Goal: Transaction & Acquisition: Purchase product/service

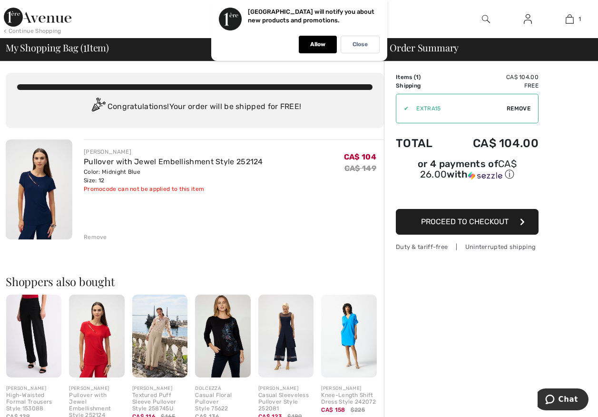
click at [480, 222] on span "Proceed to Checkout" at bounding box center [465, 221] width 88 height 9
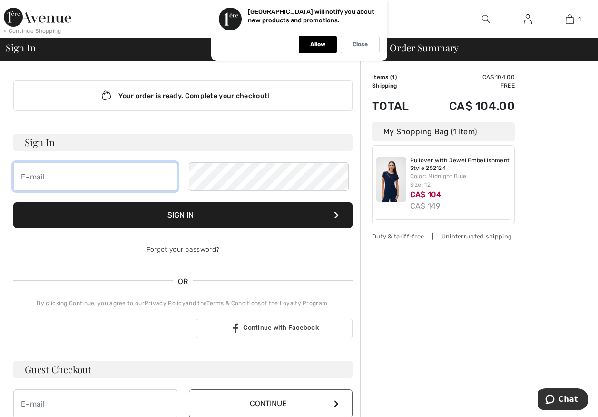
click at [82, 191] on input "email" at bounding box center [95, 176] width 164 height 29
type input "[EMAIL_ADDRESS][DOMAIN_NAME]"
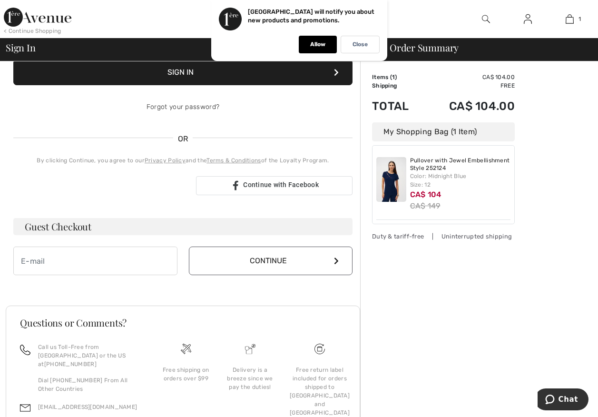
scroll to position [190, 0]
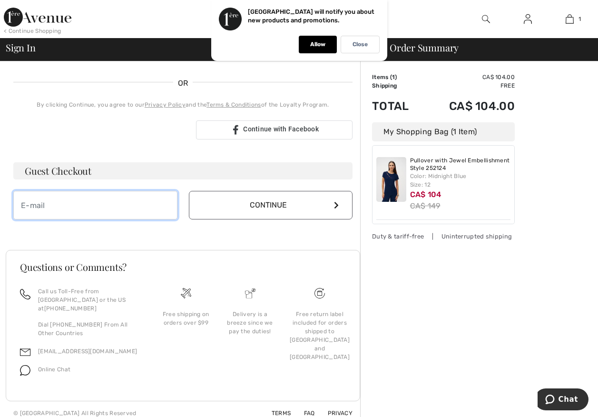
click at [68, 219] on input "email" at bounding box center [95, 205] width 164 height 29
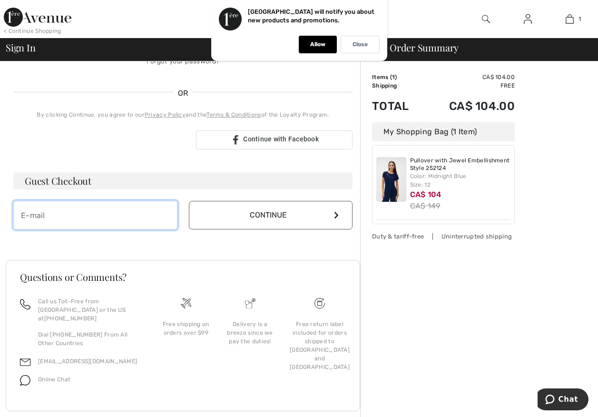
scroll to position [200, 0]
click at [120, 228] on input "C" at bounding box center [95, 213] width 164 height 29
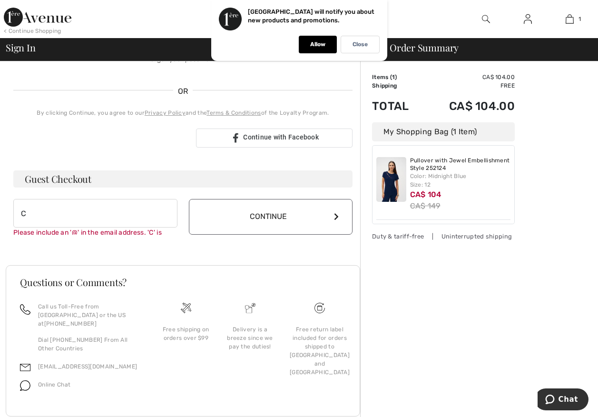
click at [330, 235] on button "Continue" at bounding box center [271, 217] width 164 height 36
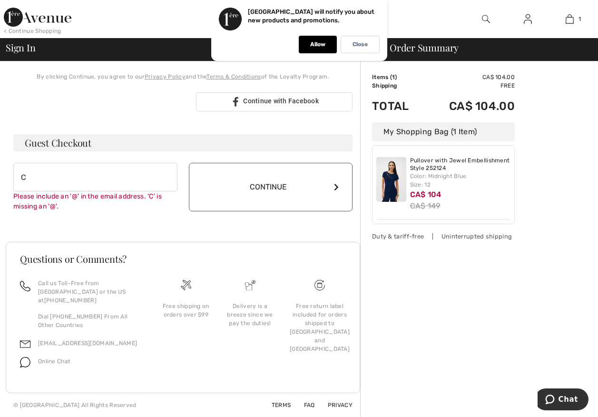
scroll to position [295, 0]
click at [50, 163] on input "C" at bounding box center [95, 177] width 164 height 29
type input "cathy2113.cb@gmail.com"
click at [337, 175] on button "Continue" at bounding box center [271, 187] width 164 height 49
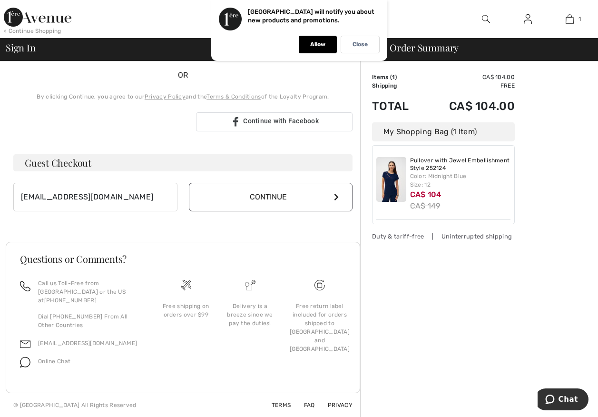
scroll to position [265, 0]
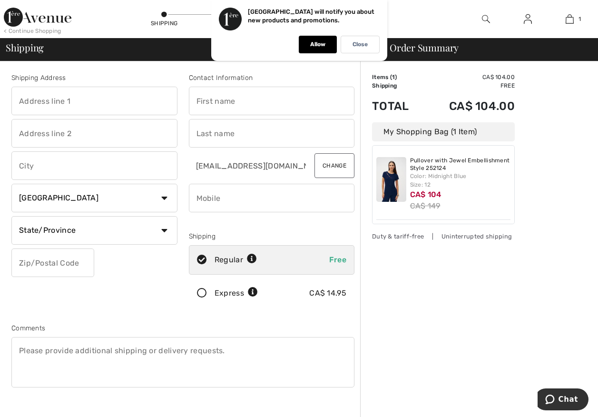
click at [69, 108] on input "text" at bounding box center [94, 101] width 166 height 29
type input "116 ST GEORGE STREET"
click at [68, 170] on input "text" at bounding box center [94, 165] width 166 height 29
type input "WELLAND"
click at [166, 241] on select "State/Province Alberta British Columbia Manitoba New Brunswick Newfoundland and…" at bounding box center [94, 230] width 166 height 29
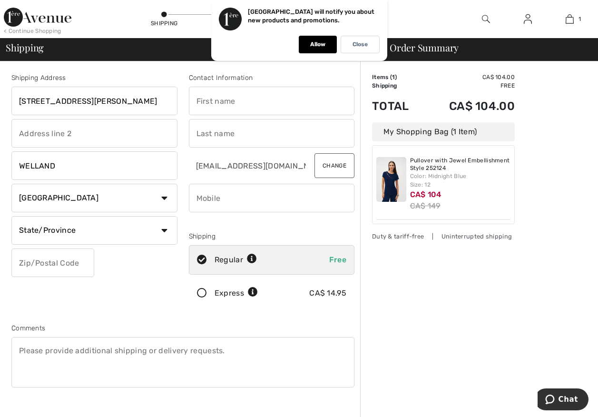
select select "ON"
click at [14, 225] on select "State/Province Alberta British Columbia Manitoba New Brunswick Newfoundland and…" at bounding box center [94, 230] width 166 height 29
click at [256, 109] on input "text" at bounding box center [272, 101] width 166 height 29
type input "CATHY"
click at [235, 143] on input "text" at bounding box center [272, 133] width 166 height 29
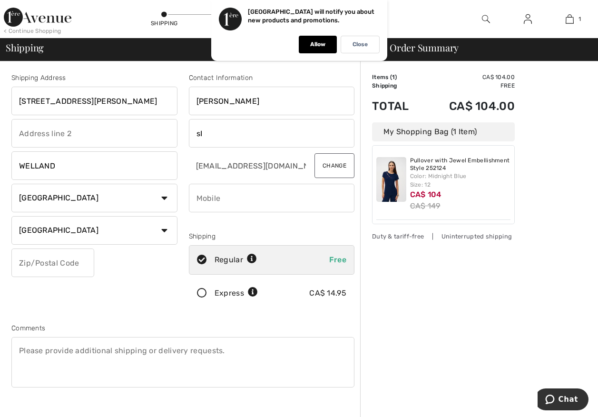
type input "s"
type input "b"
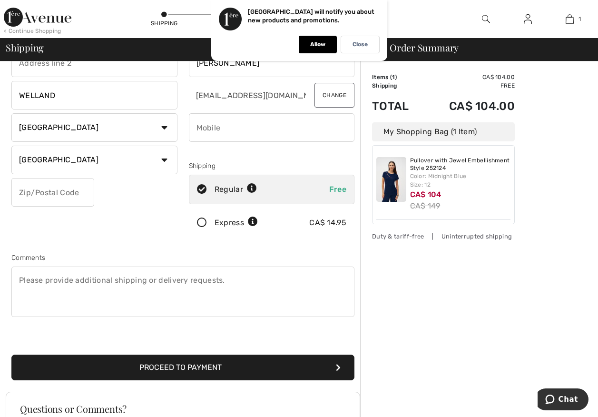
scroll to position [143, 0]
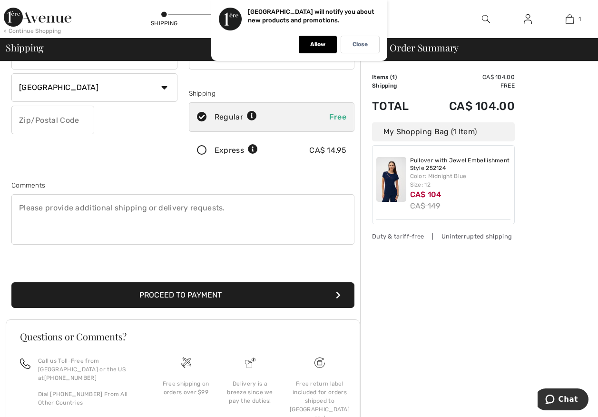
type input "[PERSON_NAME]"
click at [207, 308] on button "Proceed to Payment" at bounding box center [182, 295] width 343 height 26
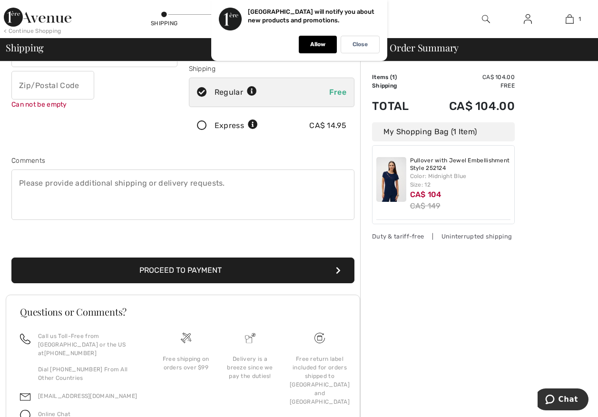
scroll to position [182, 0]
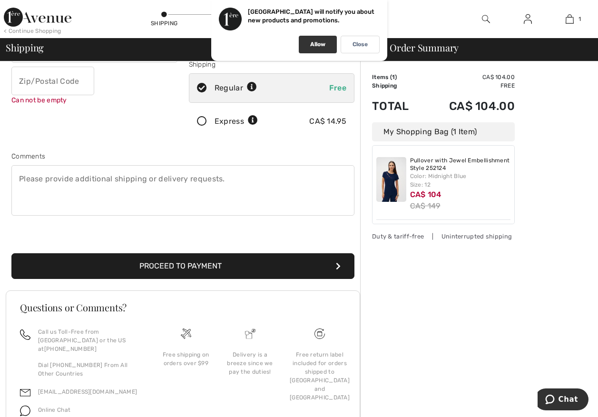
click at [325, 44] on div "Allow" at bounding box center [318, 45] width 38 height 18
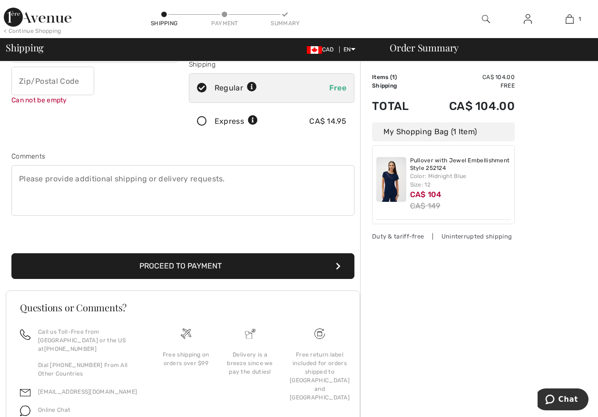
click at [179, 279] on button "Proceed to Payment" at bounding box center [182, 266] width 343 height 26
click at [278, 279] on button "Proceed to Payment" at bounding box center [182, 266] width 343 height 26
click at [336, 270] on icon "submit" at bounding box center [338, 266] width 5 height 8
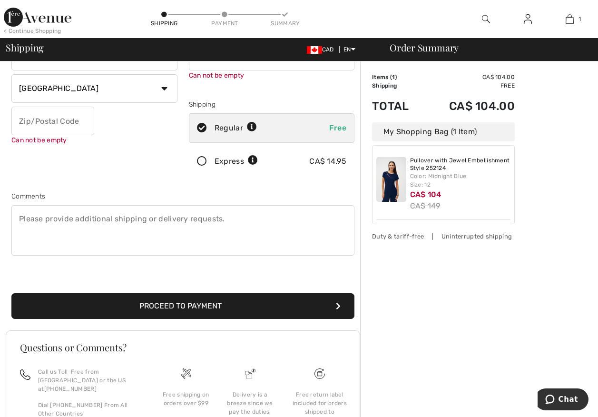
scroll to position [271, 0]
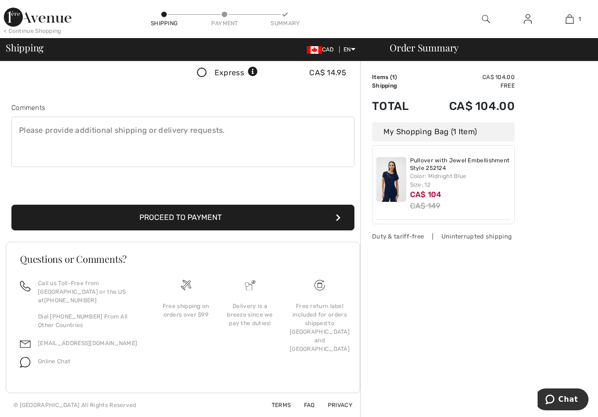
click at [337, 214] on icon "submit" at bounding box center [338, 218] width 5 height 8
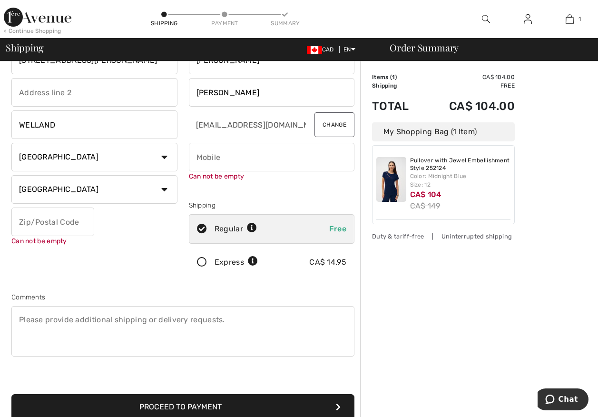
scroll to position [39, 0]
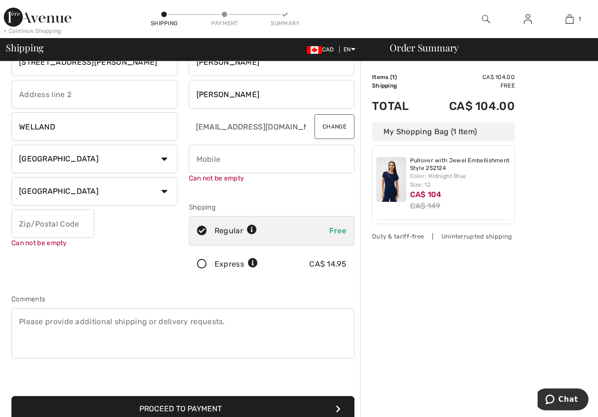
click at [206, 236] on icon at bounding box center [201, 231] width 25 height 10
radio input "true"
click at [234, 172] on input "phone" at bounding box center [272, 159] width 166 height 29
type input "9057885236"
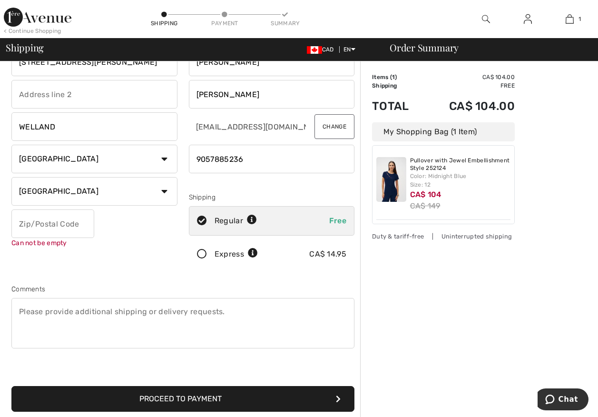
click at [79, 230] on input "text" at bounding box center [52, 223] width 83 height 29
type input "L3C5N6"
click at [333, 225] on span "Free" at bounding box center [337, 220] width 17 height 9
radio input "true"
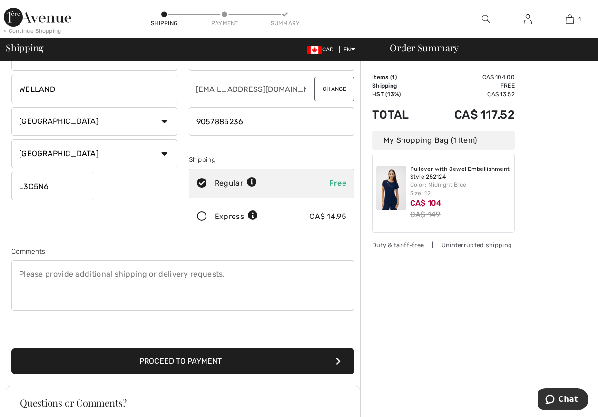
scroll to position [134, 0]
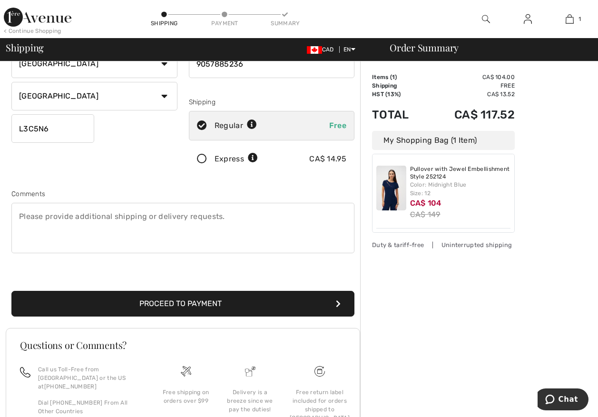
click at [209, 317] on button "Proceed to Payment" at bounding box center [182, 304] width 343 height 26
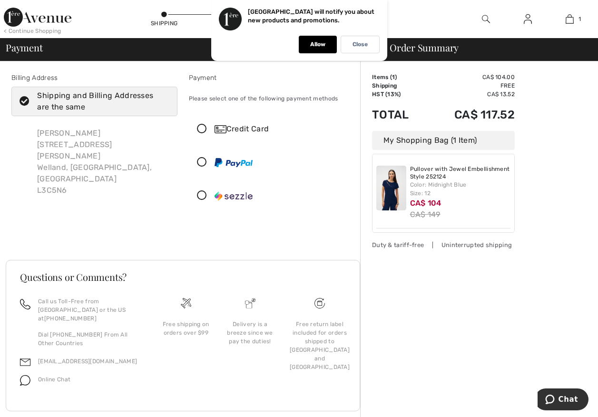
click at [400, 209] on img at bounding box center [392, 188] width 30 height 45
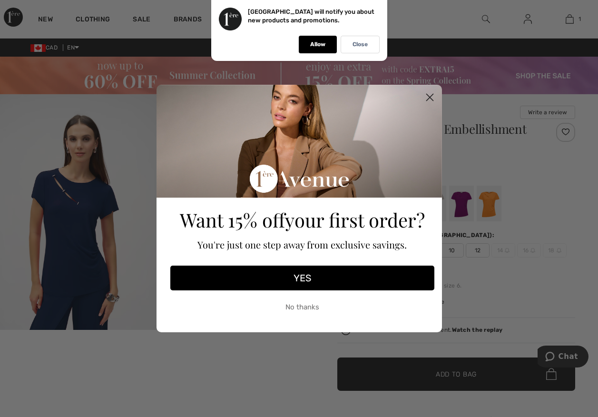
click at [429, 94] on circle "Close dialog" at bounding box center [430, 98] width 16 height 16
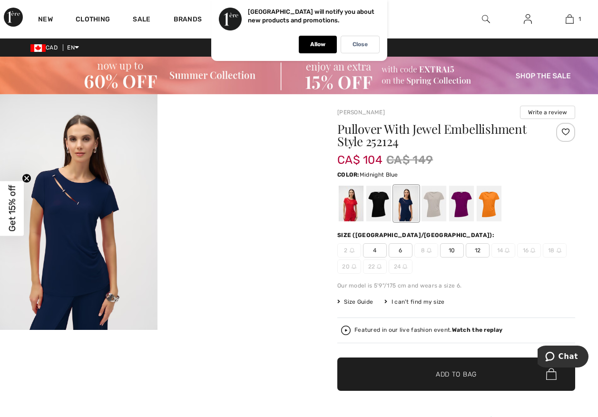
click at [49, 244] on img at bounding box center [79, 212] width 158 height 236
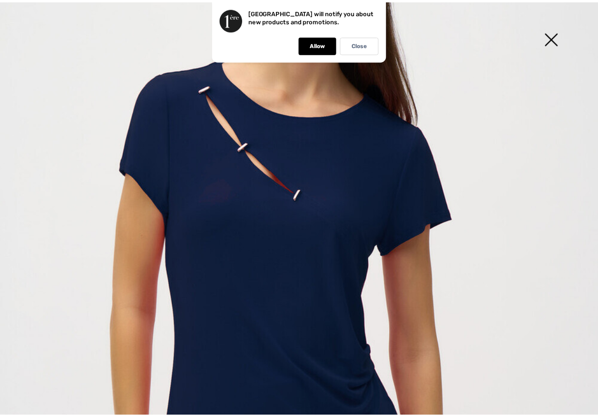
scroll to position [146, 0]
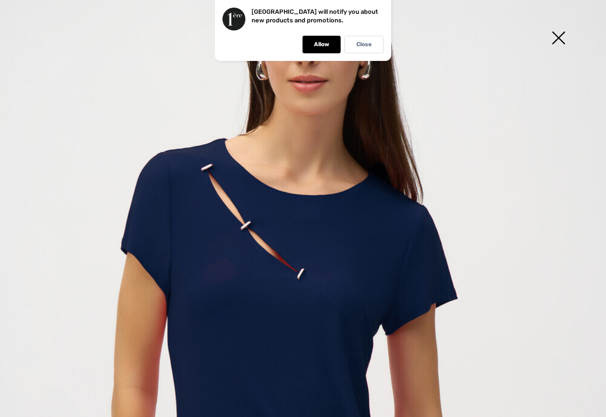
click at [562, 40] on img at bounding box center [558, 38] width 48 height 49
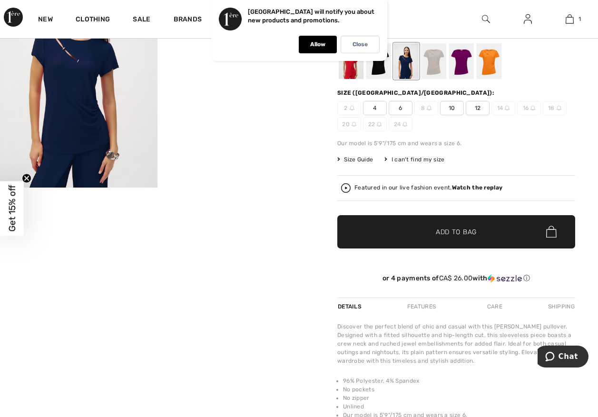
scroll to position [143, 0]
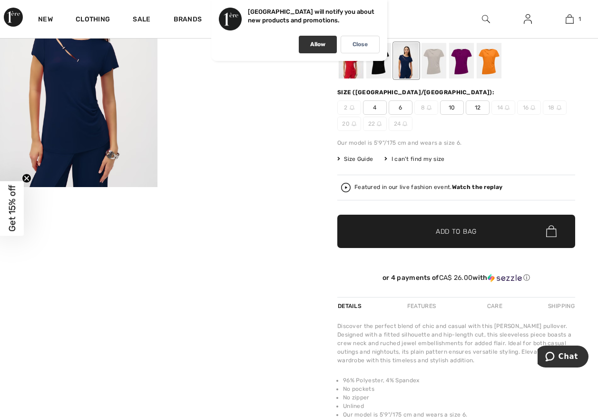
click at [318, 49] on div "Allow" at bounding box center [318, 45] width 38 height 18
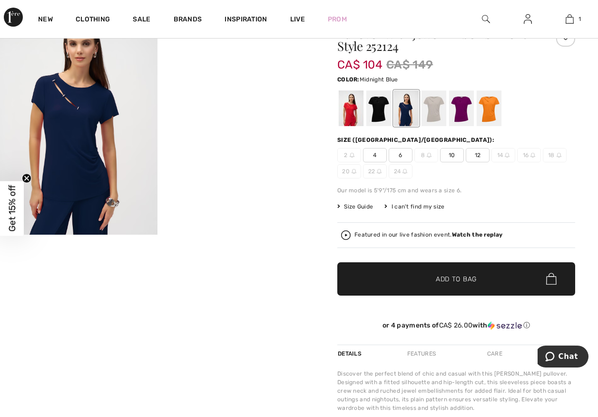
scroll to position [0, 0]
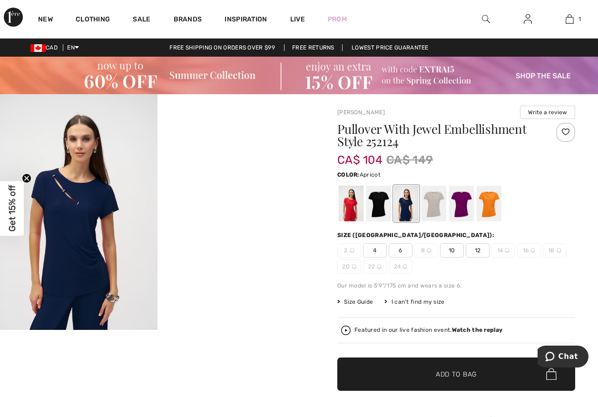
click at [491, 213] on div at bounding box center [489, 204] width 25 height 36
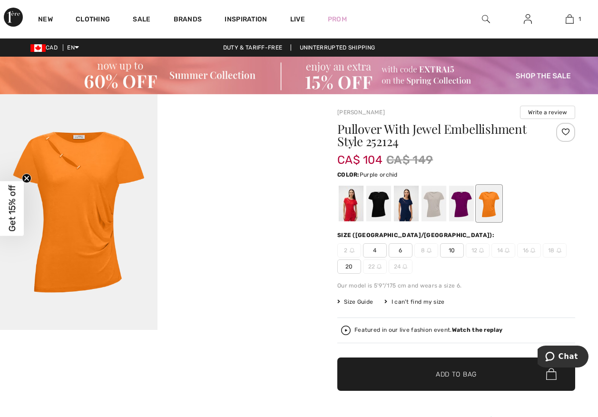
click at [466, 212] on div at bounding box center [461, 204] width 25 height 36
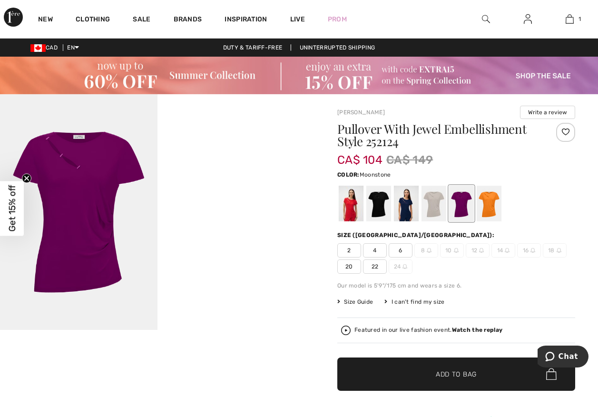
click at [440, 215] on div at bounding box center [434, 204] width 25 height 36
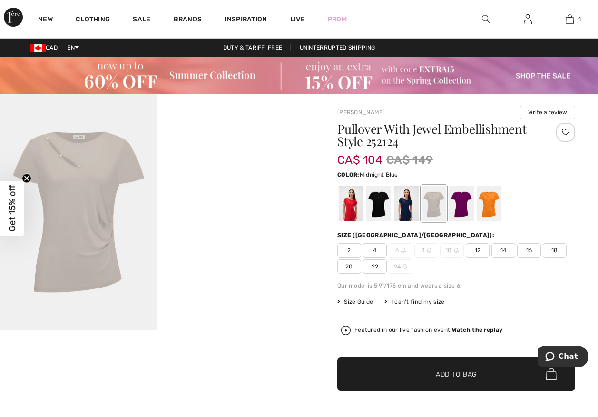
click at [415, 217] on div at bounding box center [406, 204] width 25 height 36
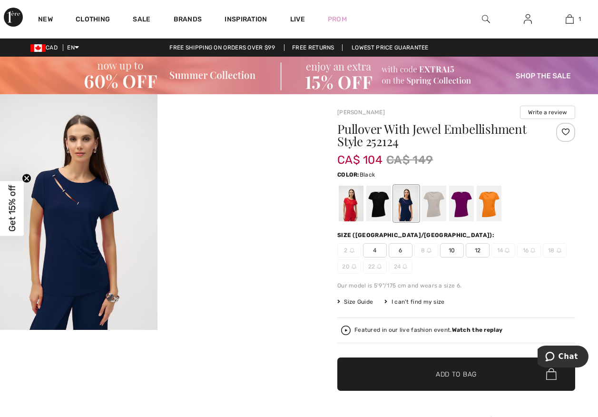
click at [383, 216] on div at bounding box center [379, 204] width 25 height 36
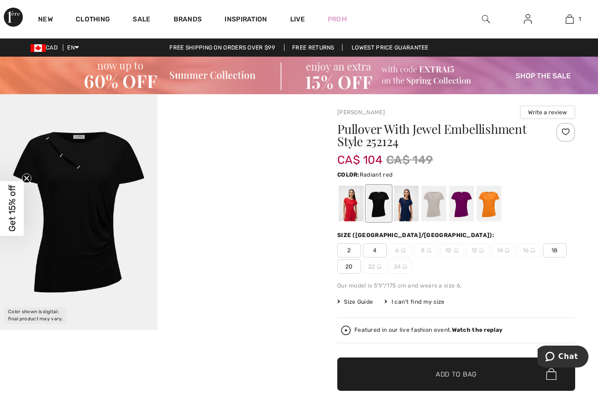
click at [360, 217] on div at bounding box center [351, 204] width 25 height 36
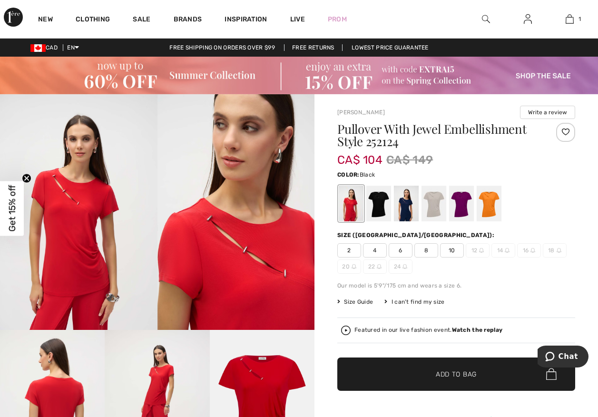
click at [384, 218] on div at bounding box center [379, 204] width 25 height 36
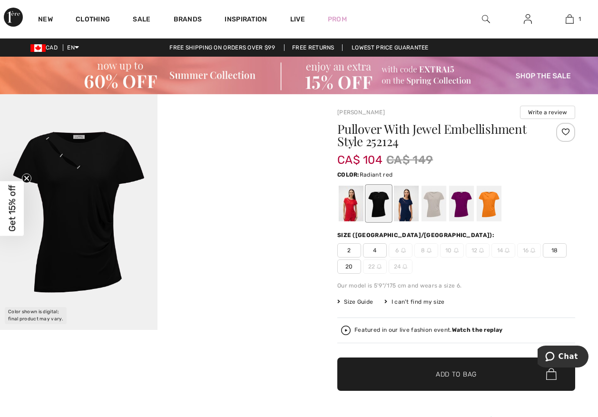
click at [350, 218] on div at bounding box center [351, 204] width 25 height 36
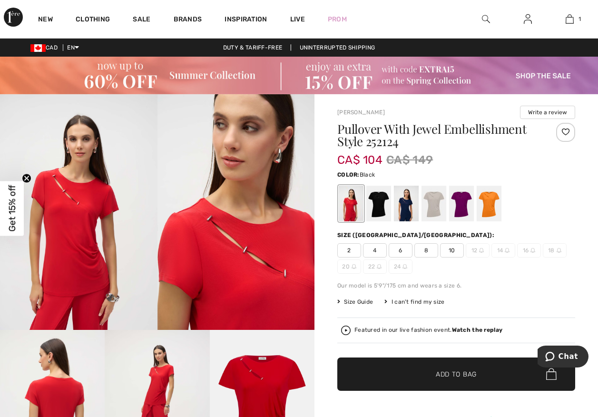
click at [387, 217] on div at bounding box center [379, 204] width 25 height 36
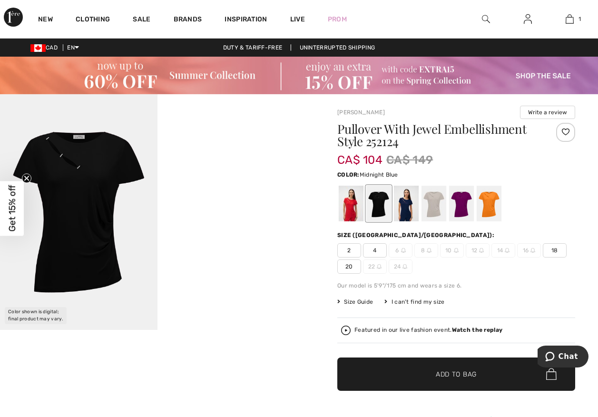
click at [413, 219] on div at bounding box center [406, 204] width 25 height 36
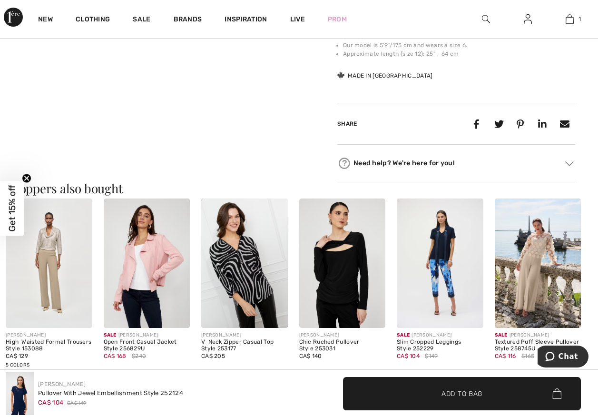
scroll to position [238, 0]
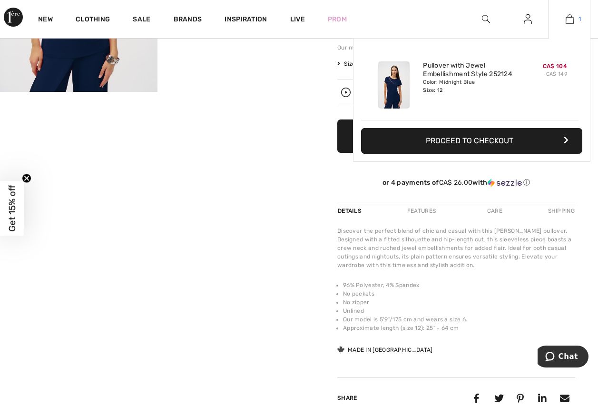
click at [568, 22] on img at bounding box center [570, 18] width 8 height 11
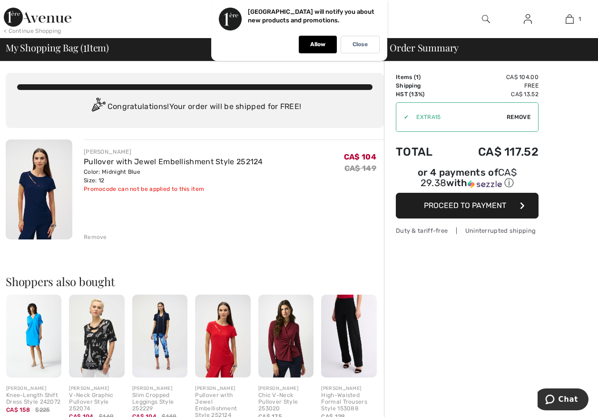
click at [458, 201] on span "Proceed to Payment" at bounding box center [465, 205] width 82 height 9
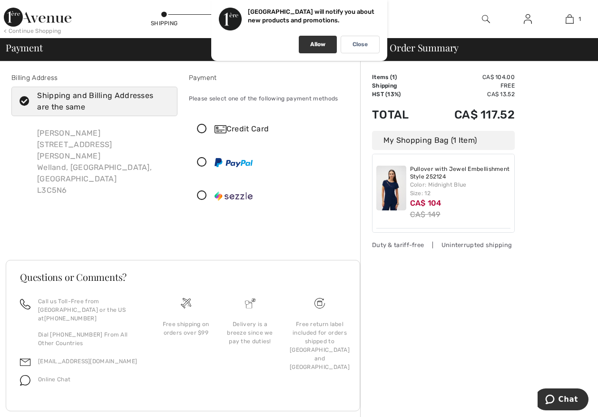
click at [331, 44] on div "Allow" at bounding box center [318, 45] width 38 height 18
